Goal: Download file/media

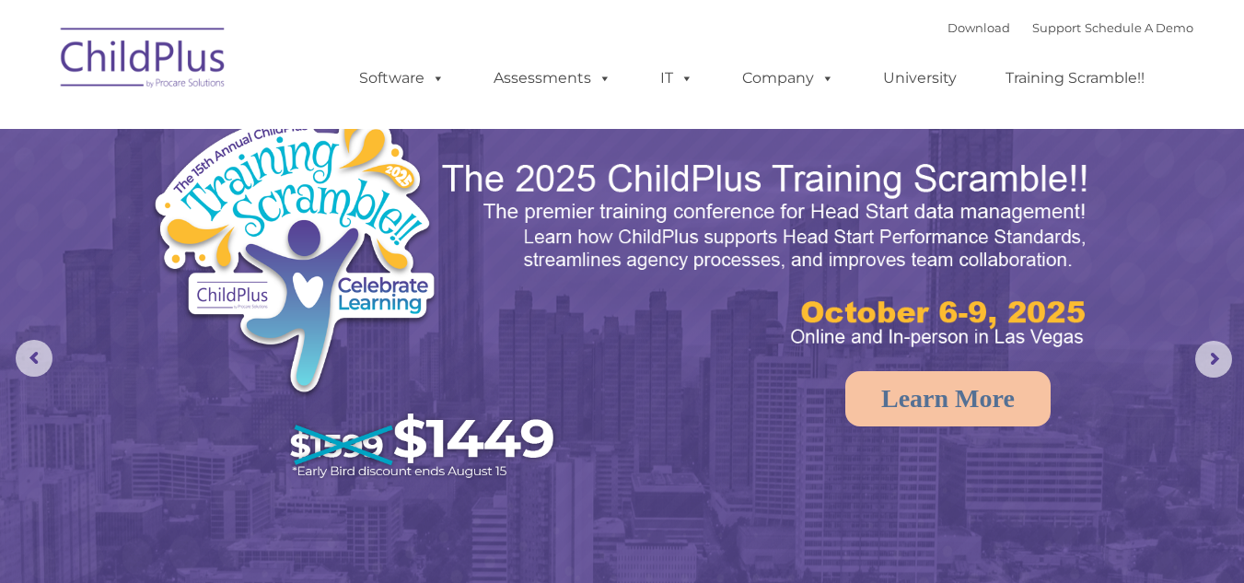
select select "MEDIUM"
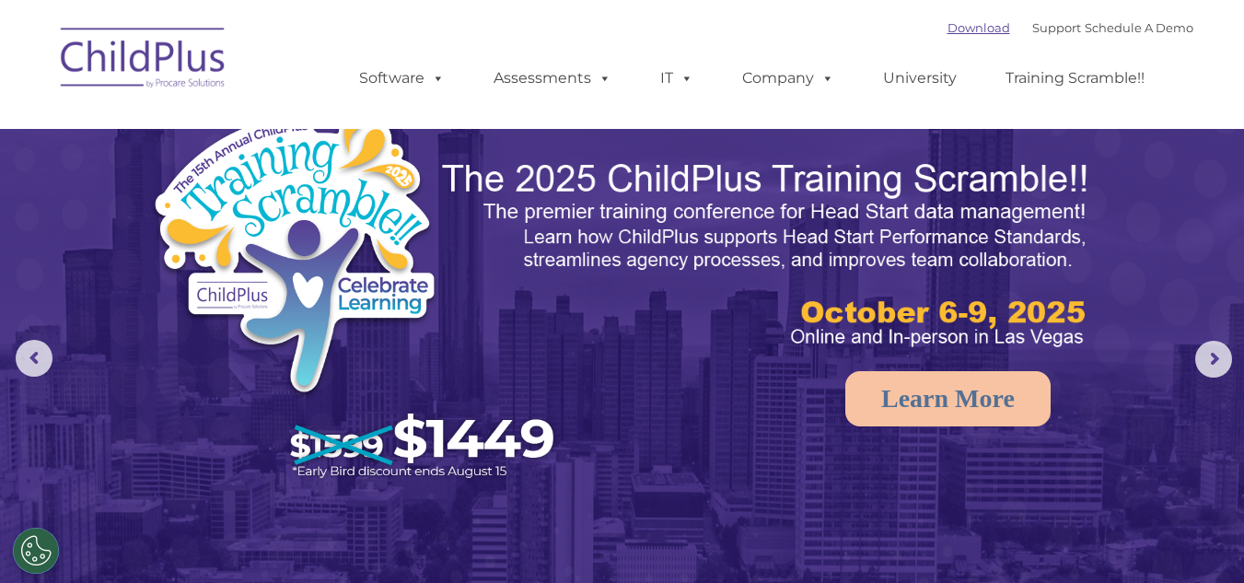
click at [962, 30] on link "Download" at bounding box center [979, 27] width 63 height 15
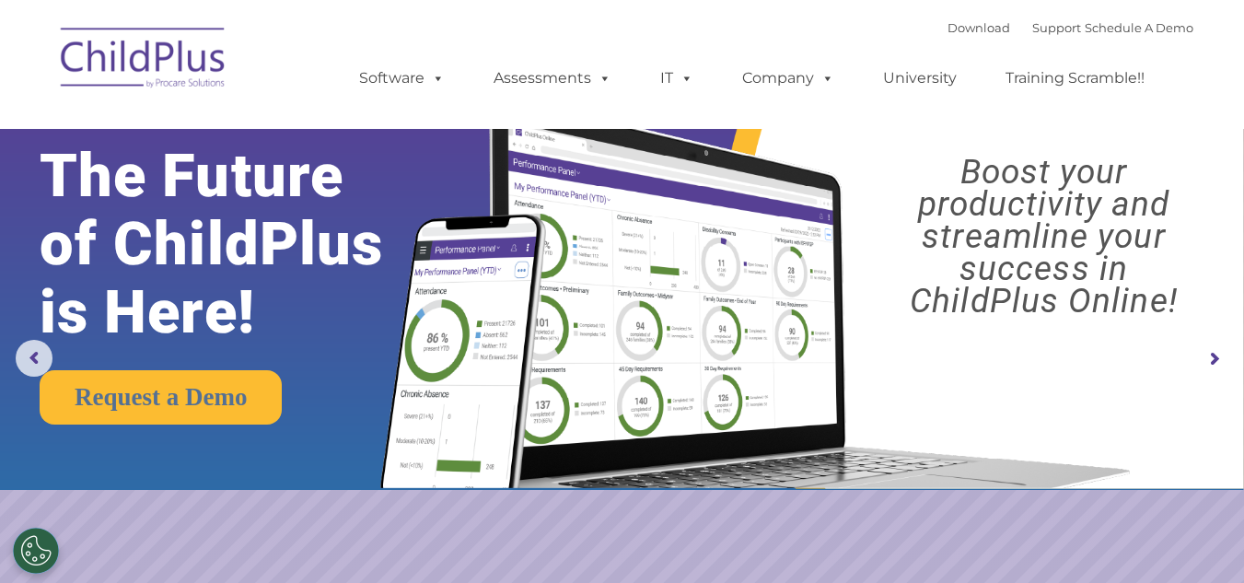
click at [134, 54] on img at bounding box center [144, 61] width 184 height 92
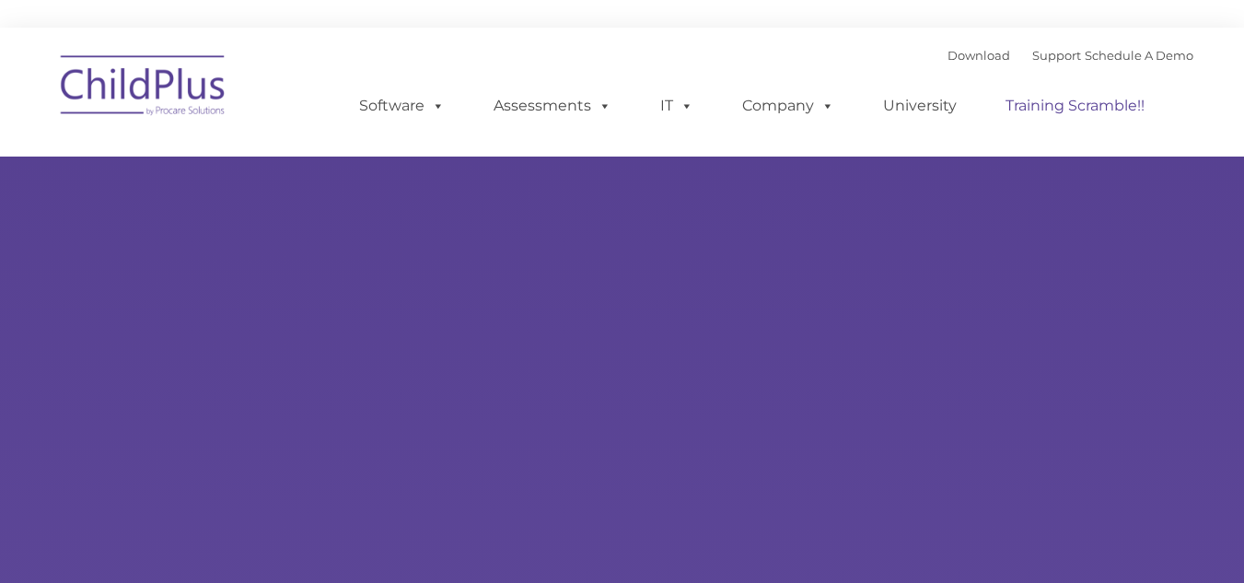
type input ""
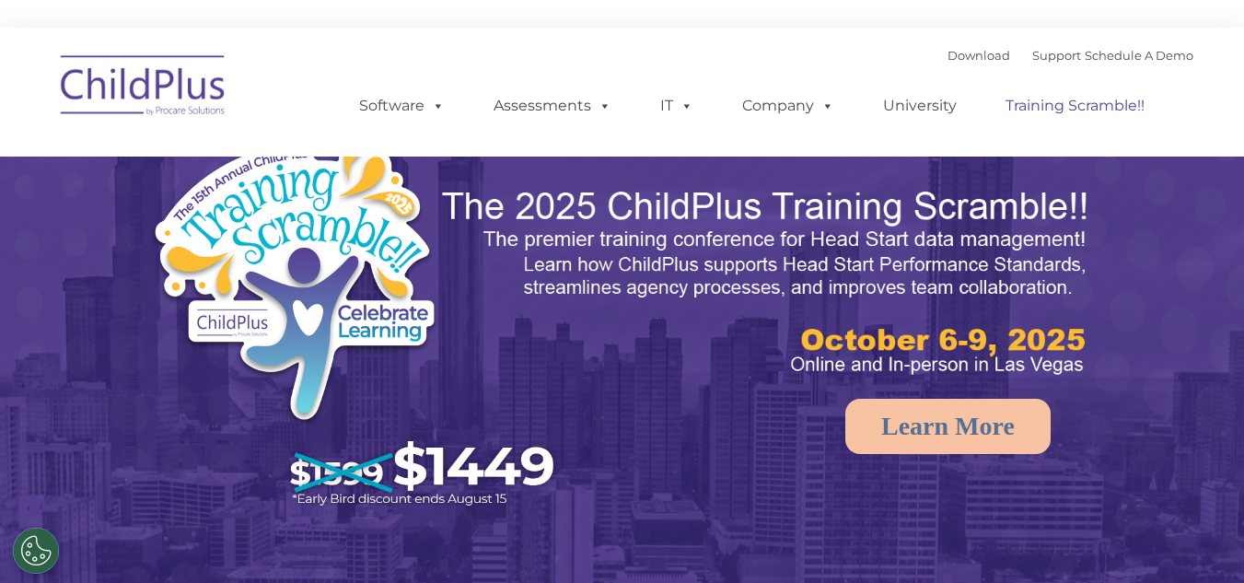
select select "MEDIUM"
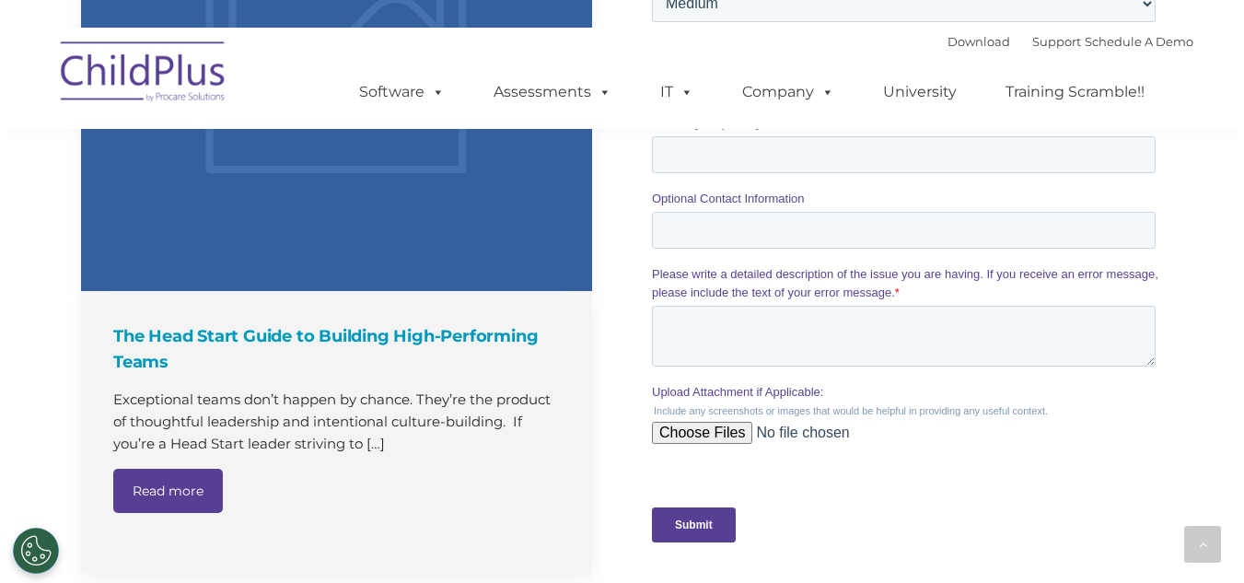
scroll to position [2085, 0]
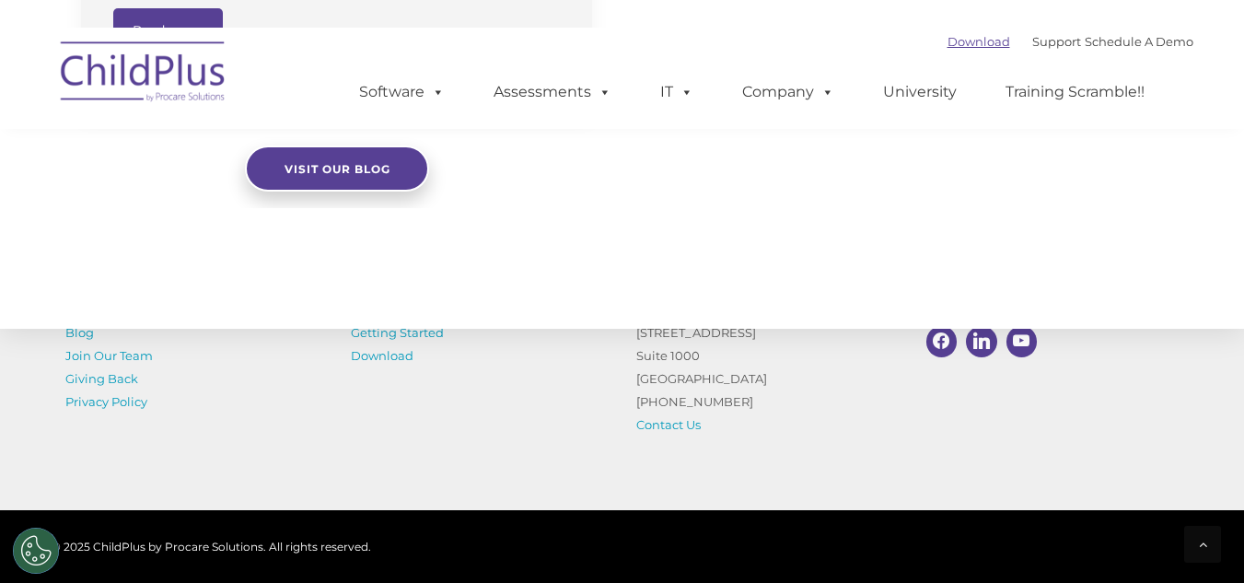
click at [950, 39] on link "Download" at bounding box center [979, 41] width 63 height 15
